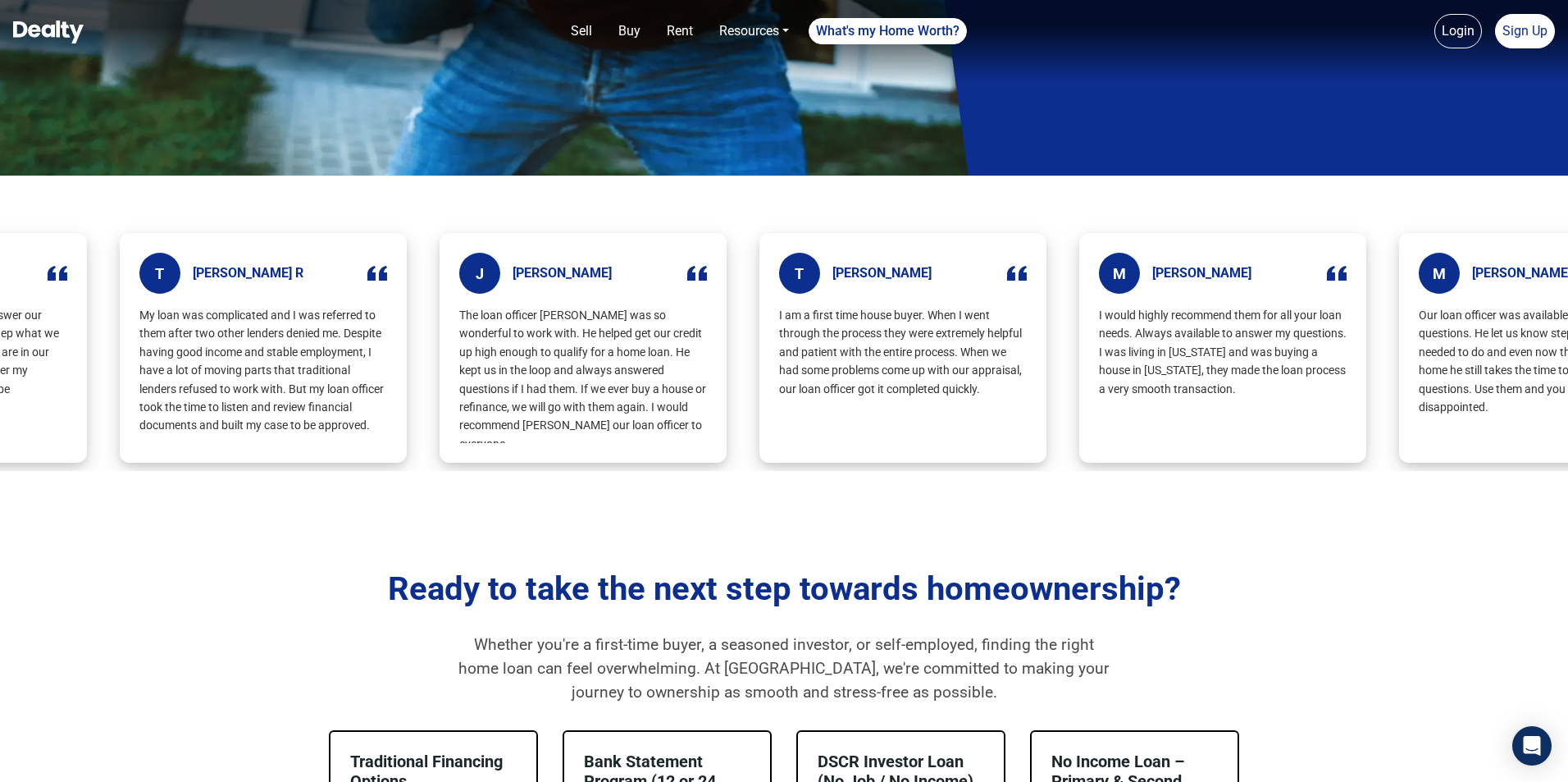
scroll to position [615, 0]
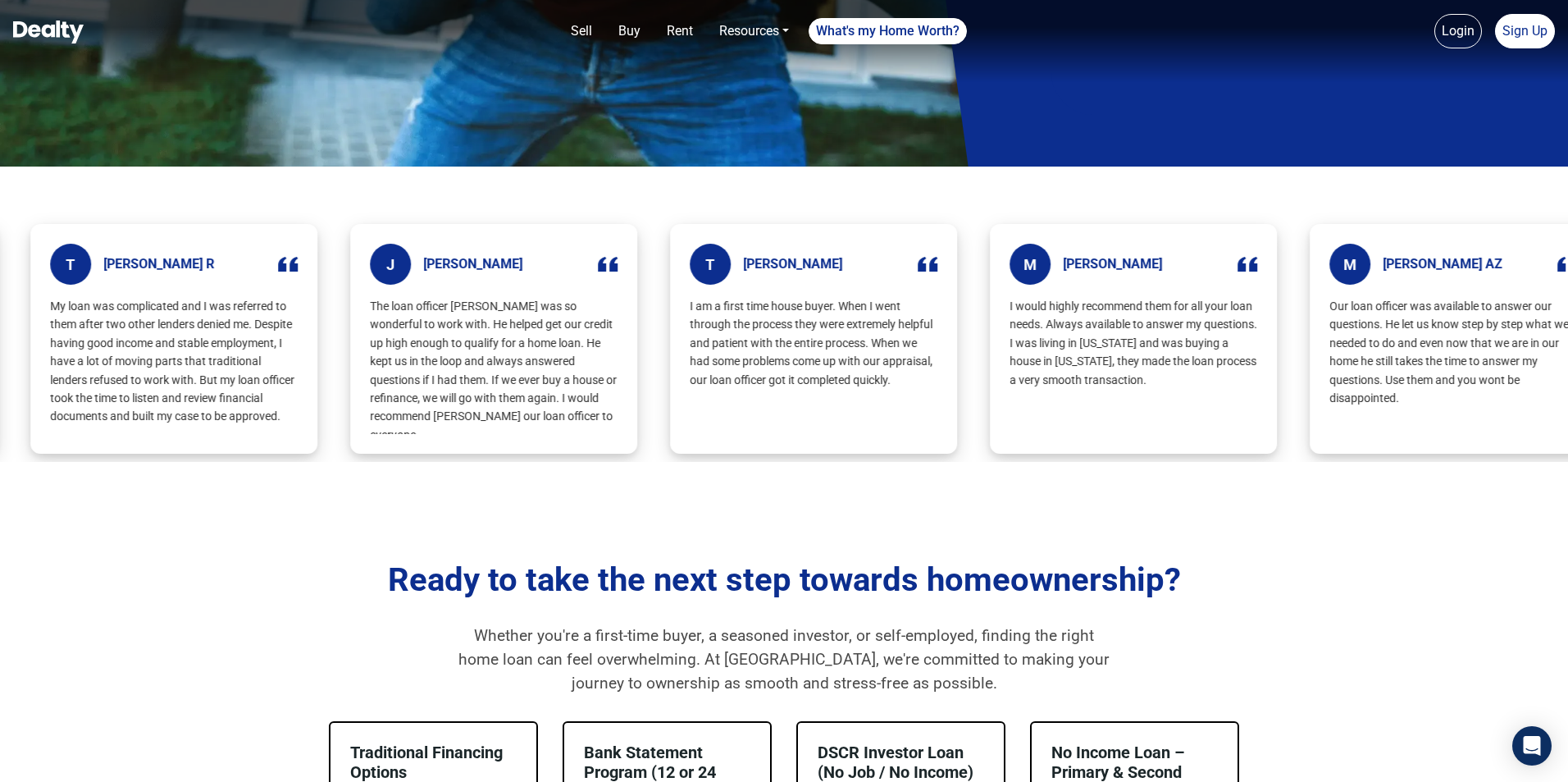
click at [27, 21] on img at bounding box center [48, 32] width 70 height 23
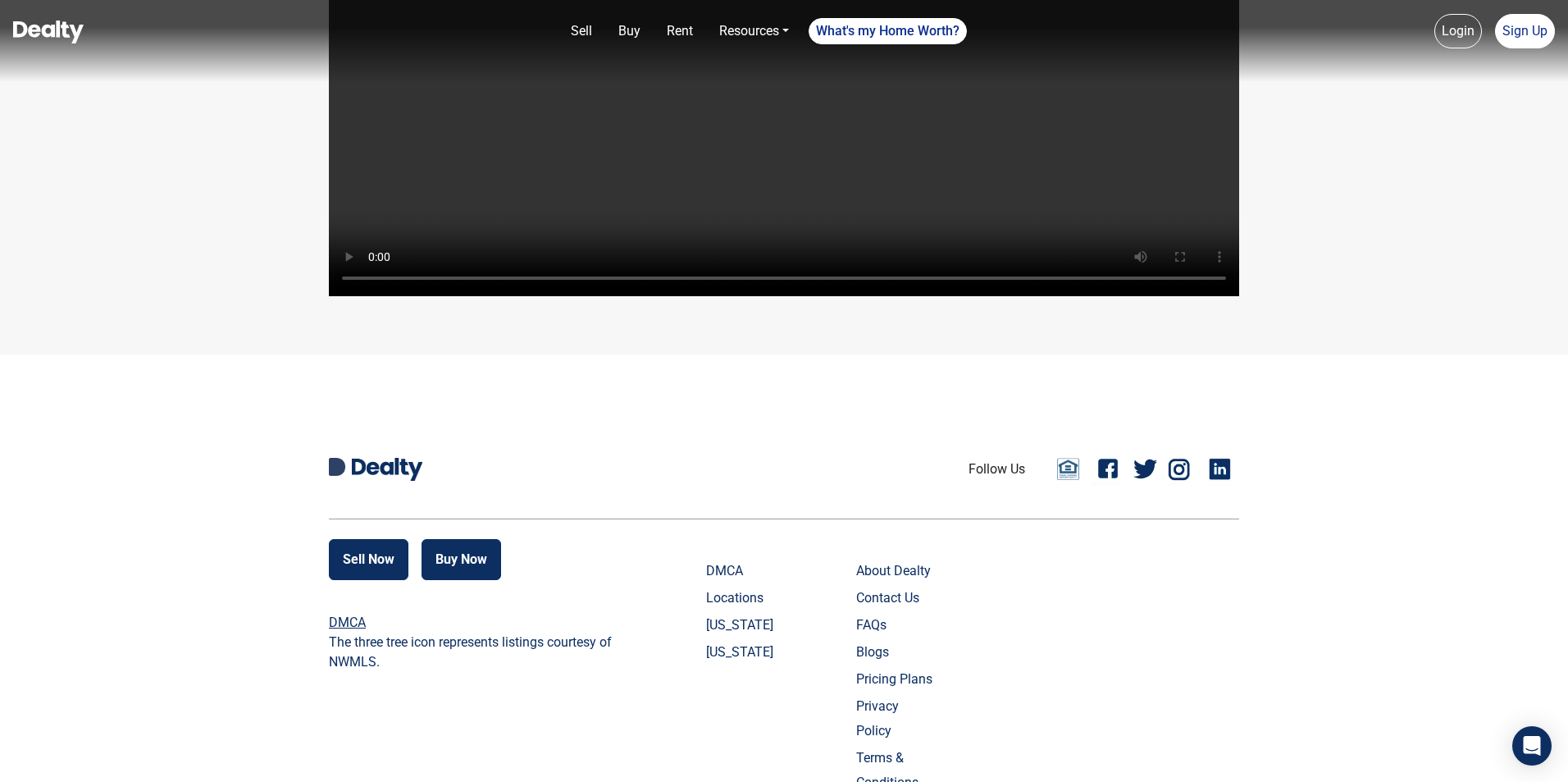
scroll to position [3796, 0]
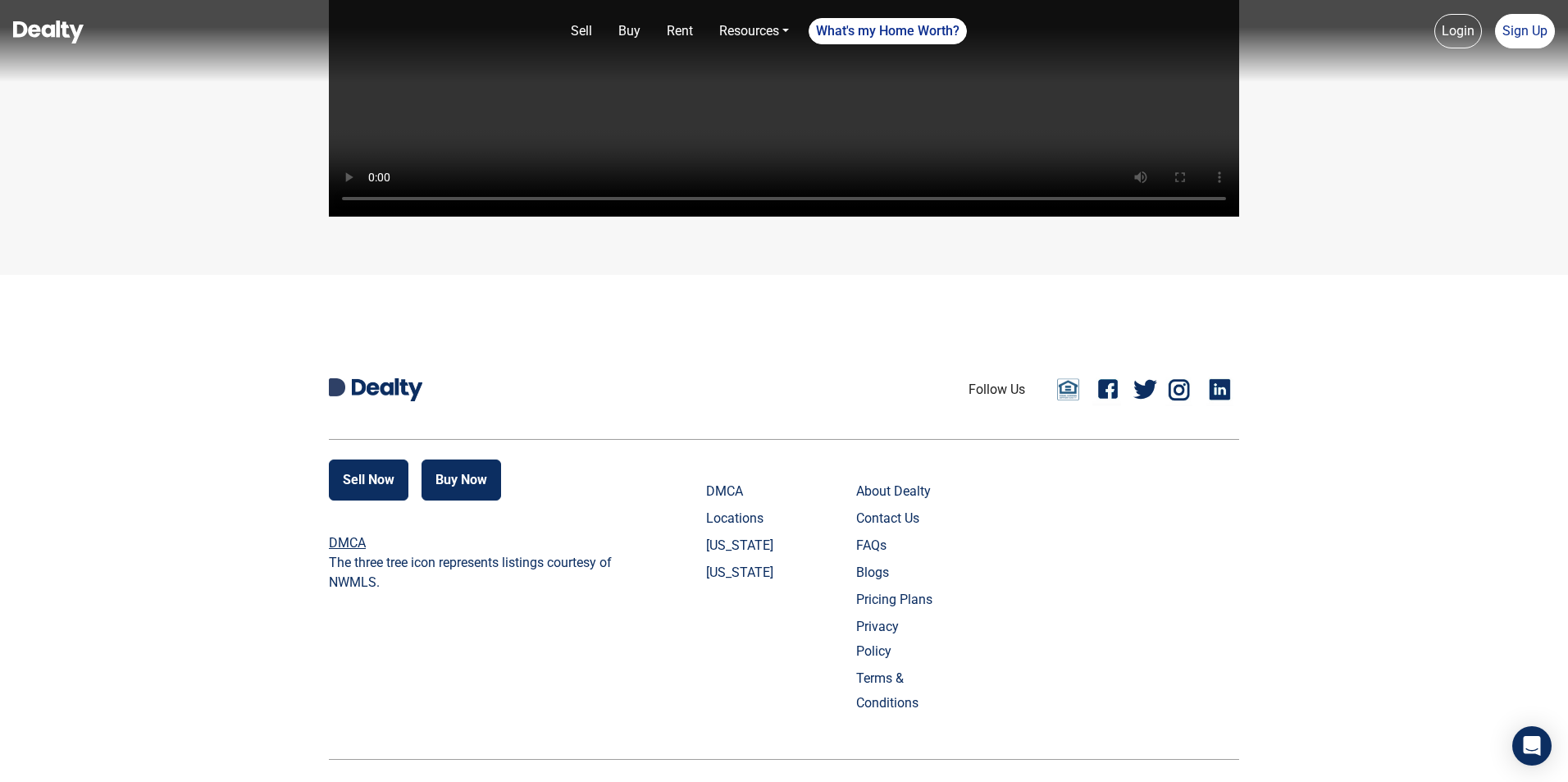
click at [856, 589] on link "Pricing Plans" at bounding box center [897, 600] width 81 height 25
